Goal: Task Accomplishment & Management: Manage account settings

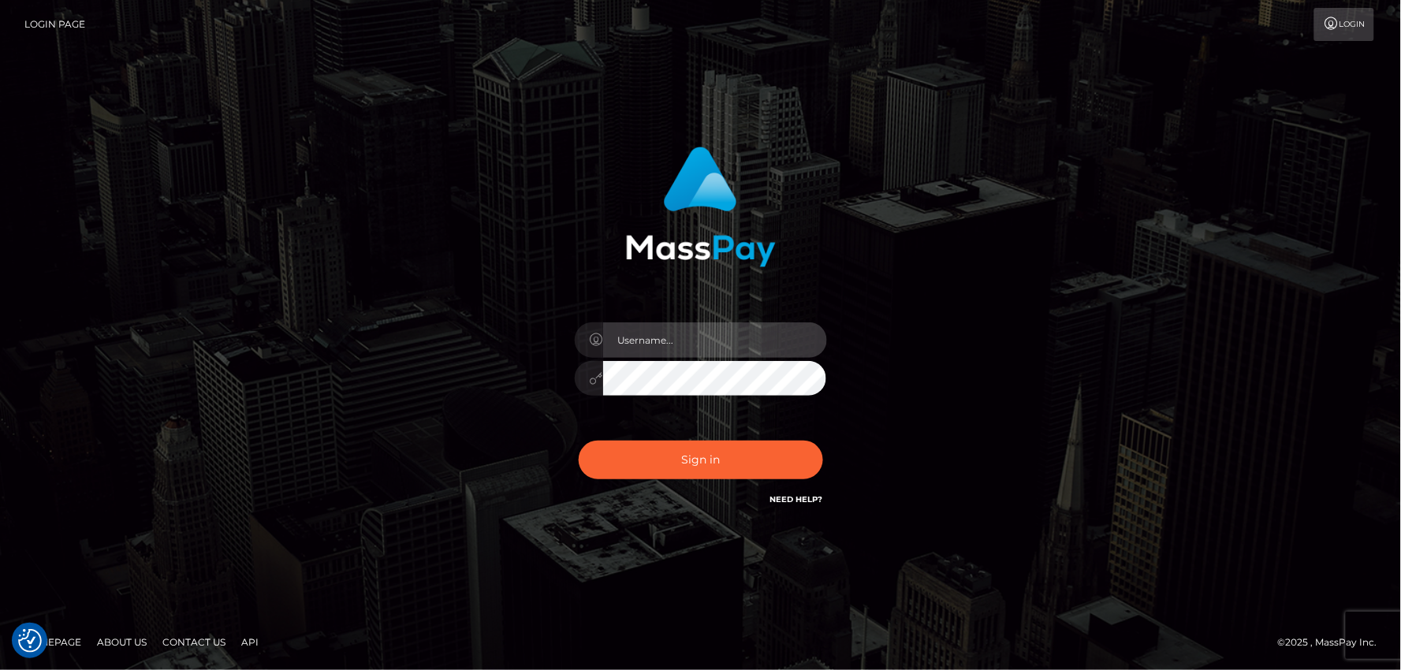
click at [652, 336] on input "text" at bounding box center [715, 339] width 224 height 35
type input "mdemassi"
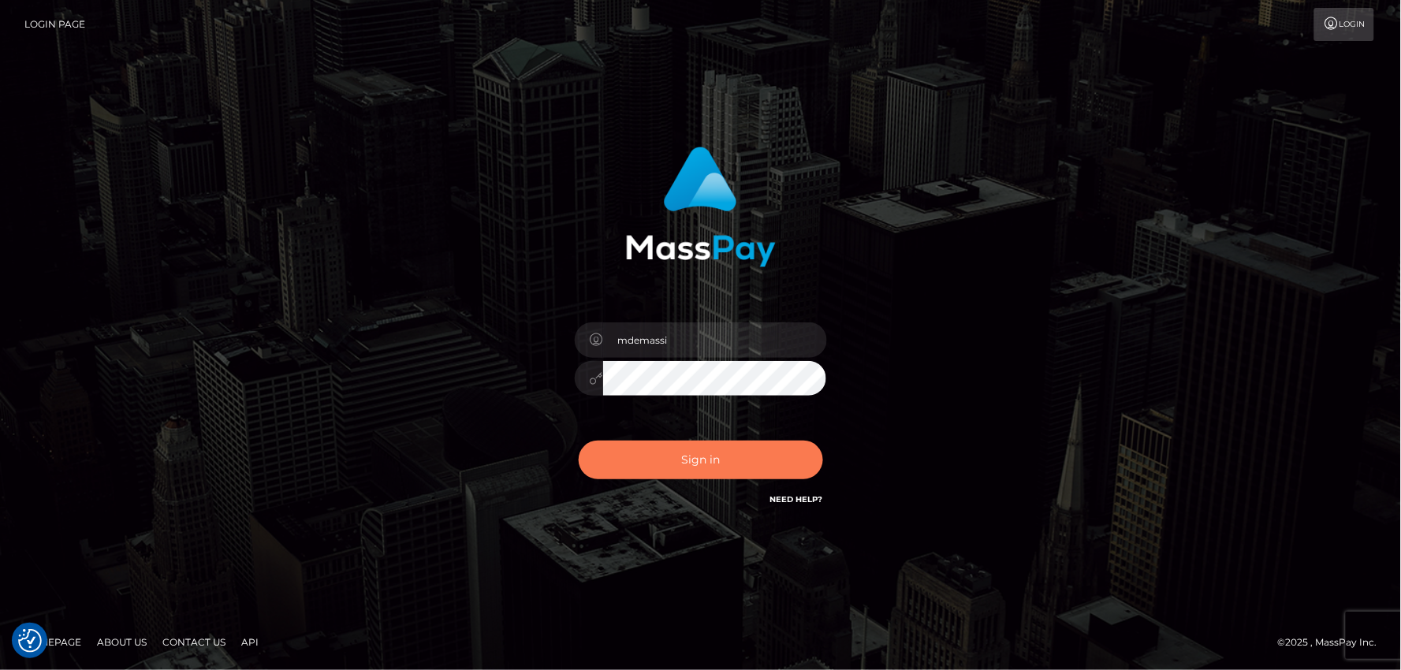
click at [692, 460] on button "Sign in" at bounding box center [701, 460] width 244 height 39
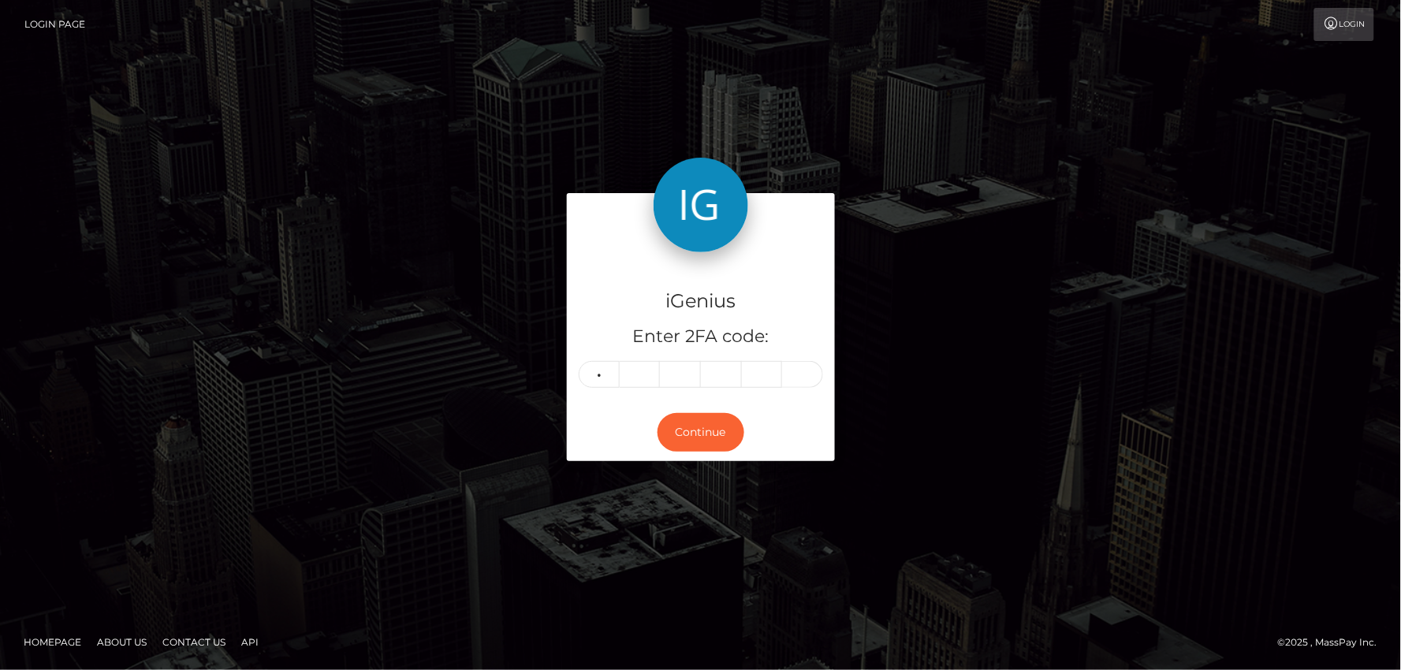
type input "7"
type input "9"
type input "6"
type input "3"
type input "9"
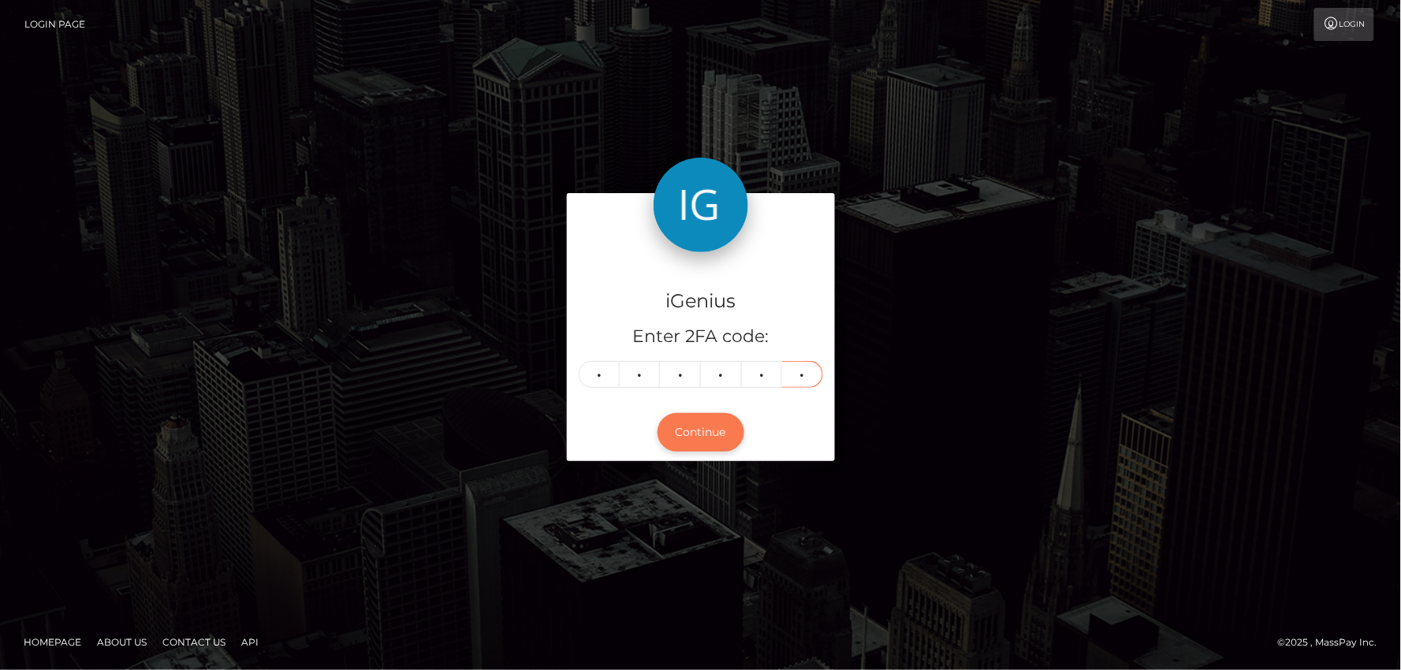
type input "6"
click at [679, 428] on button "Continue" at bounding box center [700, 432] width 87 height 39
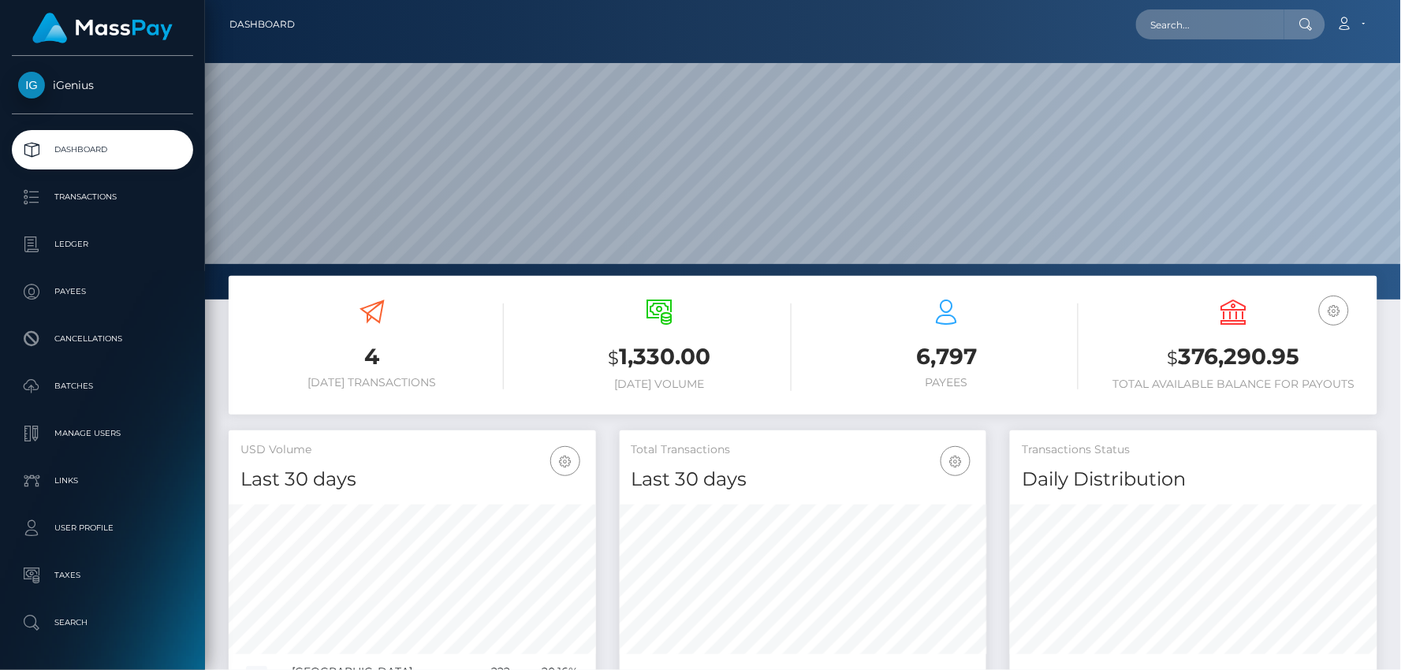
scroll to position [279, 367]
drag, startPoint x: 1170, startPoint y: 360, endPoint x: 1297, endPoint y: 348, distance: 127.5
click at [1298, 348] on h3 "$ 376,290.95" at bounding box center [1233, 357] width 263 height 32
copy h3 "$ 376,290.95"
